Goal: Task Accomplishment & Management: Manage account settings

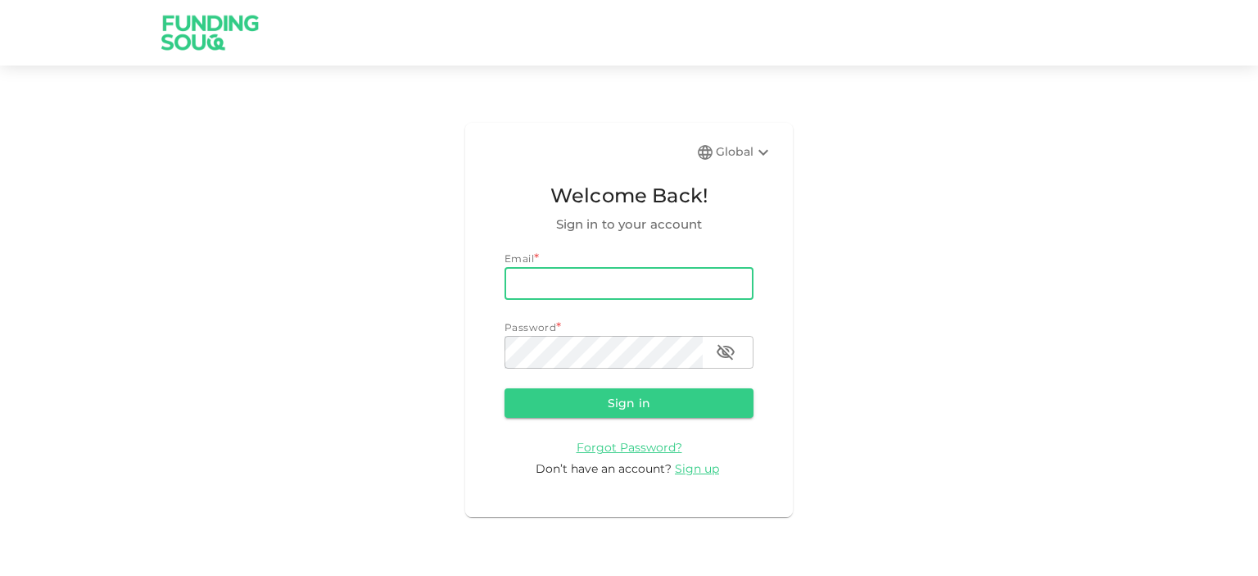
drag, startPoint x: 0, startPoint y: 0, endPoint x: 586, endPoint y: 281, distance: 650.2
click at [586, 281] on input "email" at bounding box center [628, 283] width 249 height 33
type input "[EMAIL_ADDRESS][DOMAIN_NAME]"
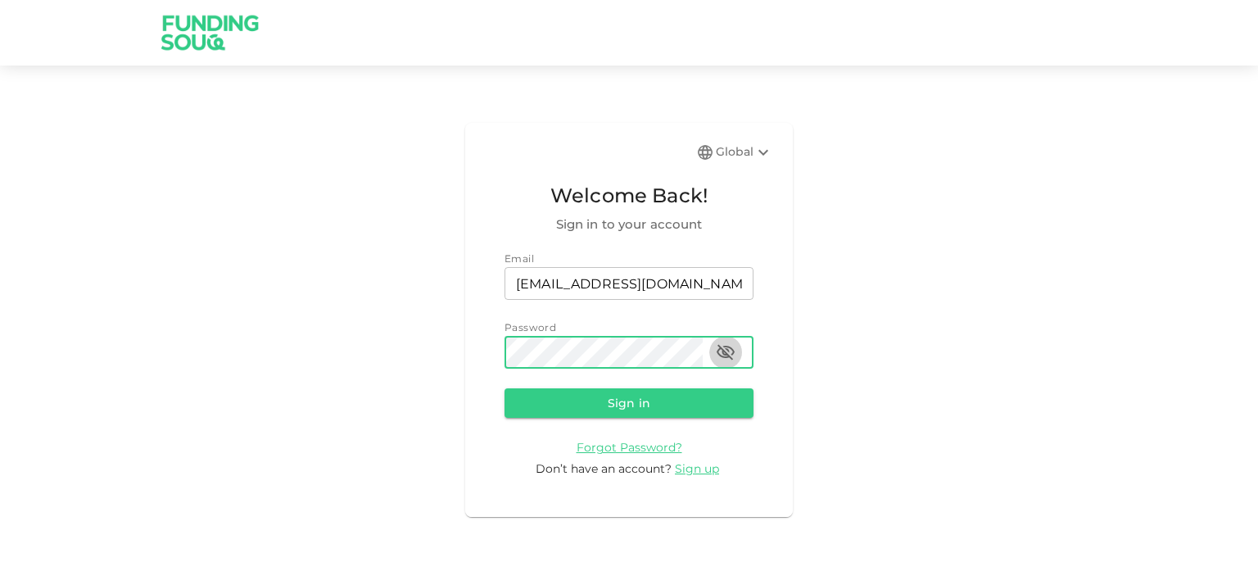
click at [729, 349] on icon "button" at bounding box center [726, 352] width 20 height 20
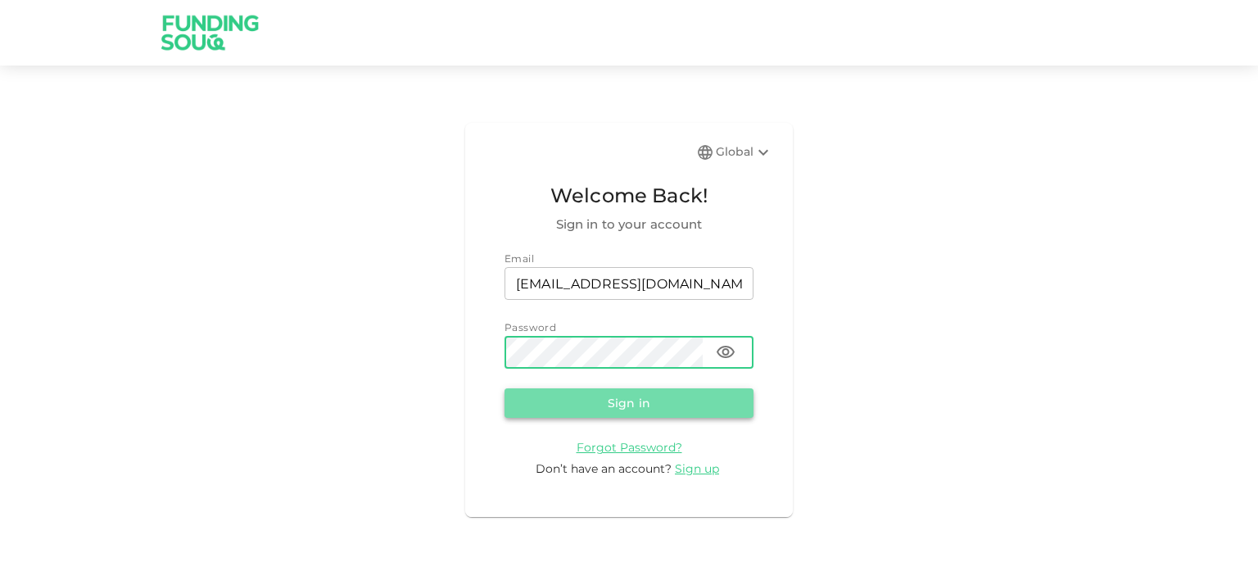
click at [630, 401] on button "Sign in" at bounding box center [628, 402] width 249 height 29
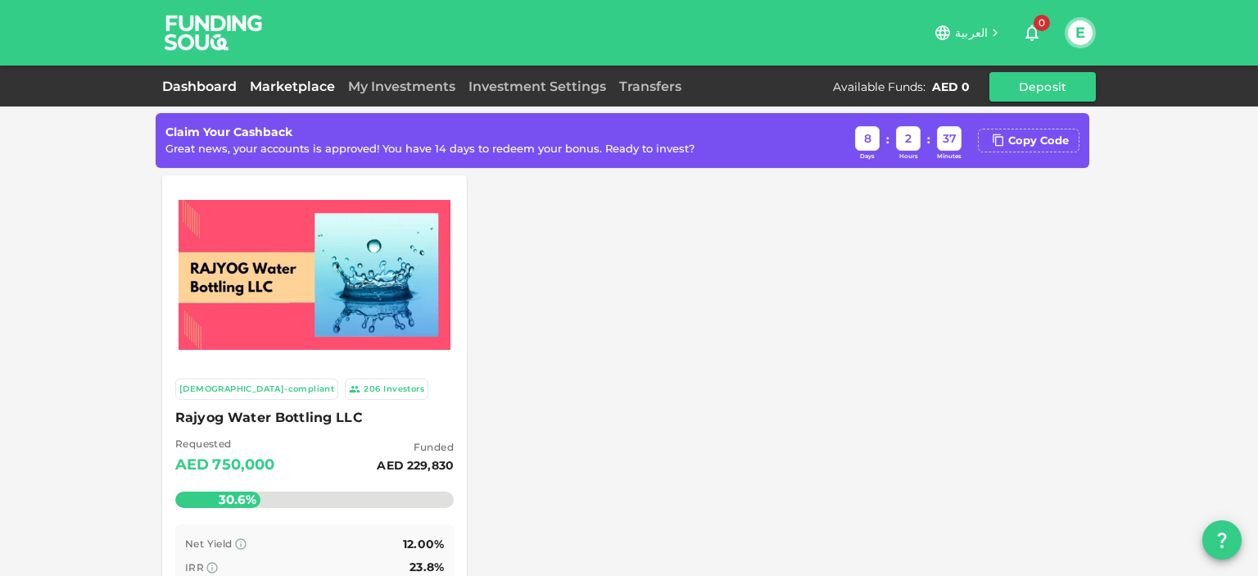
click at [208, 88] on link "Dashboard" at bounding box center [202, 87] width 81 height 16
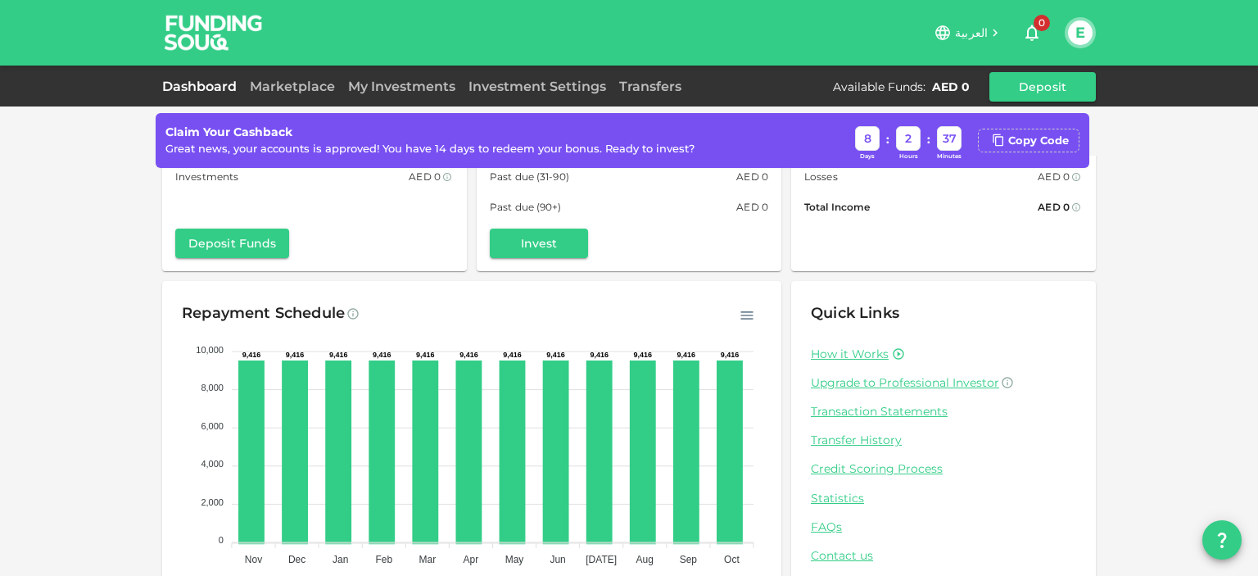
scroll to position [175, 0]
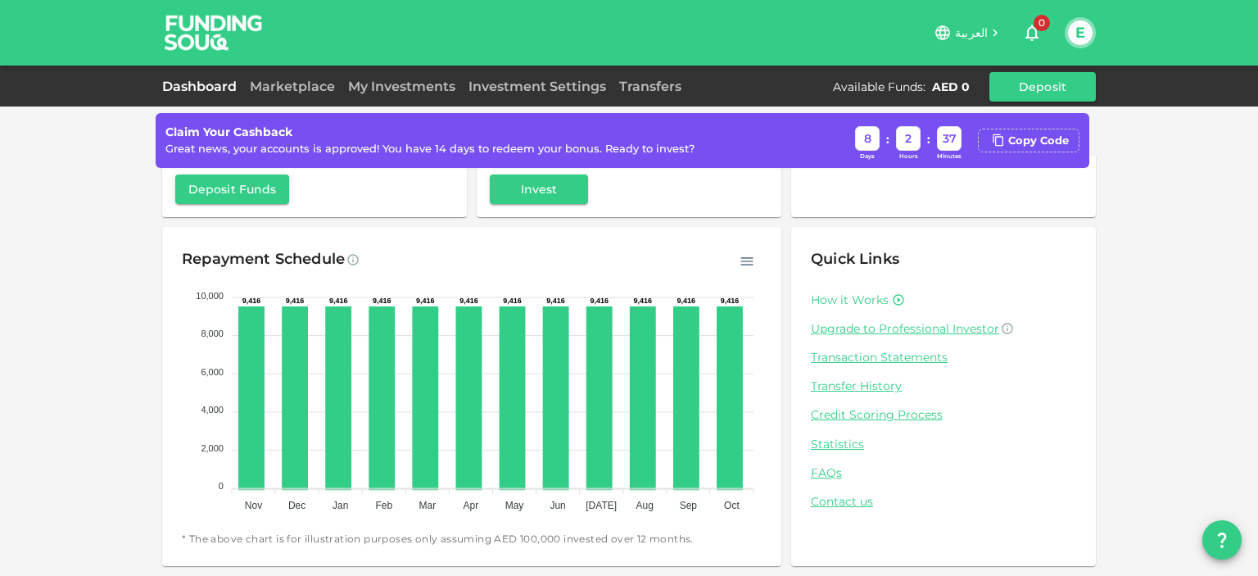
click at [862, 298] on link "How it Works" at bounding box center [850, 300] width 78 height 16
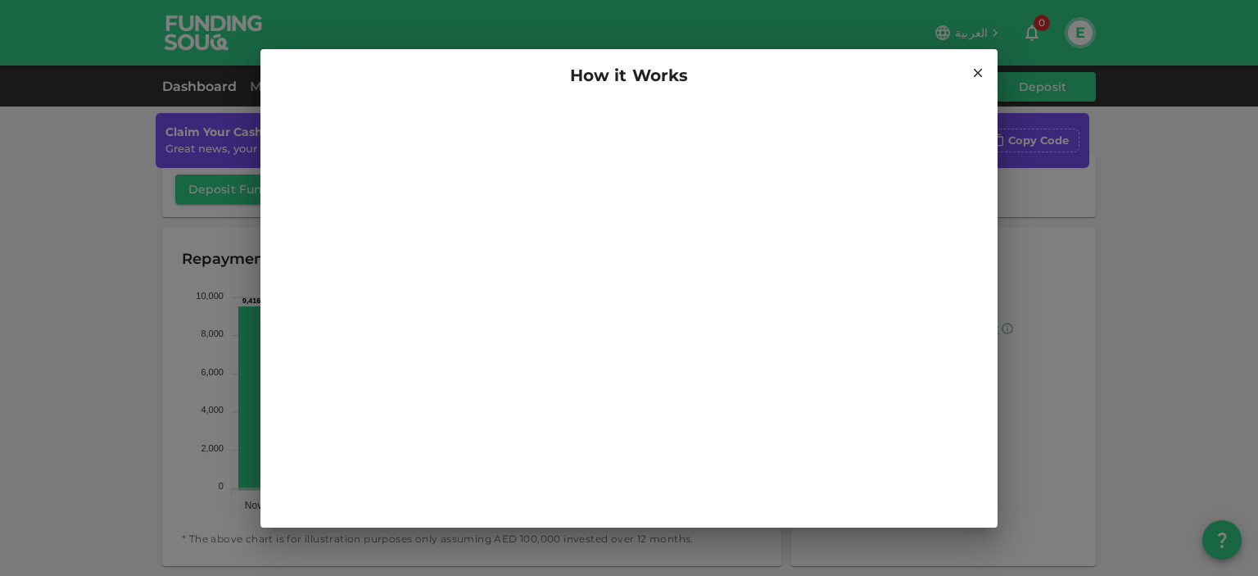
click at [975, 75] on icon at bounding box center [978, 72] width 9 height 9
